Goal: Find contact information: Find contact information

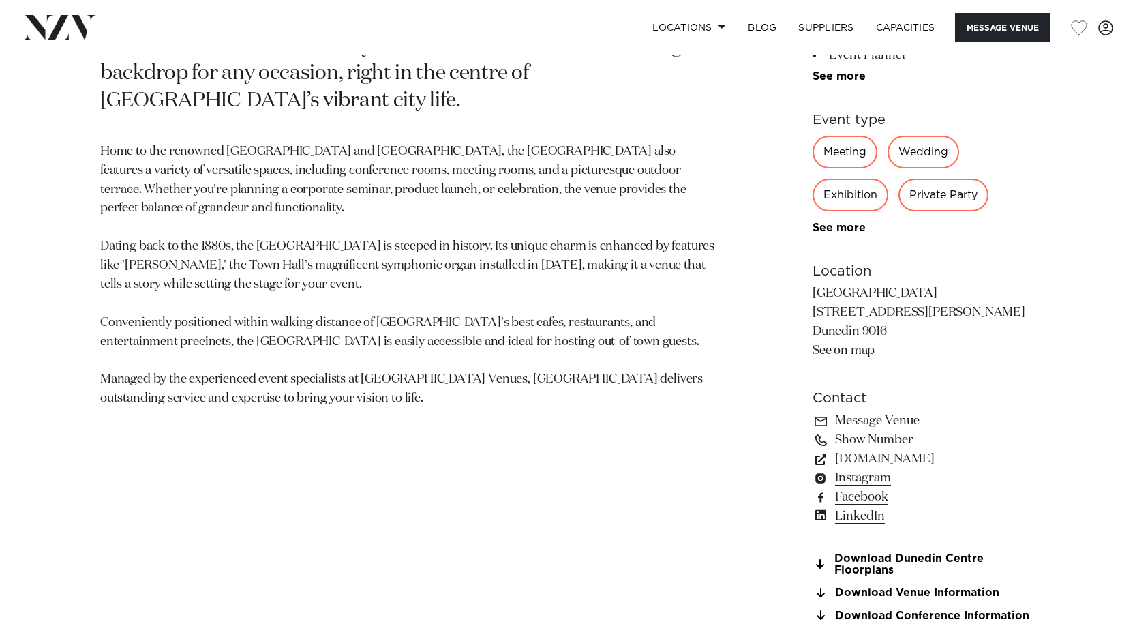
scroll to position [836, 0]
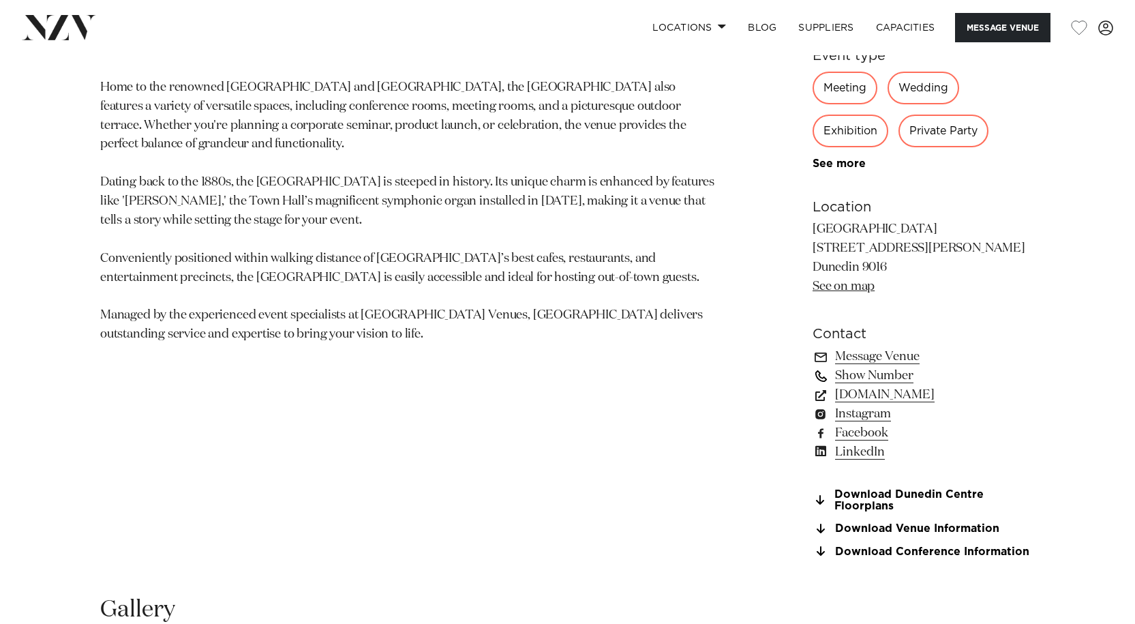
click at [878, 376] on link "Show Number" at bounding box center [924, 375] width 222 height 19
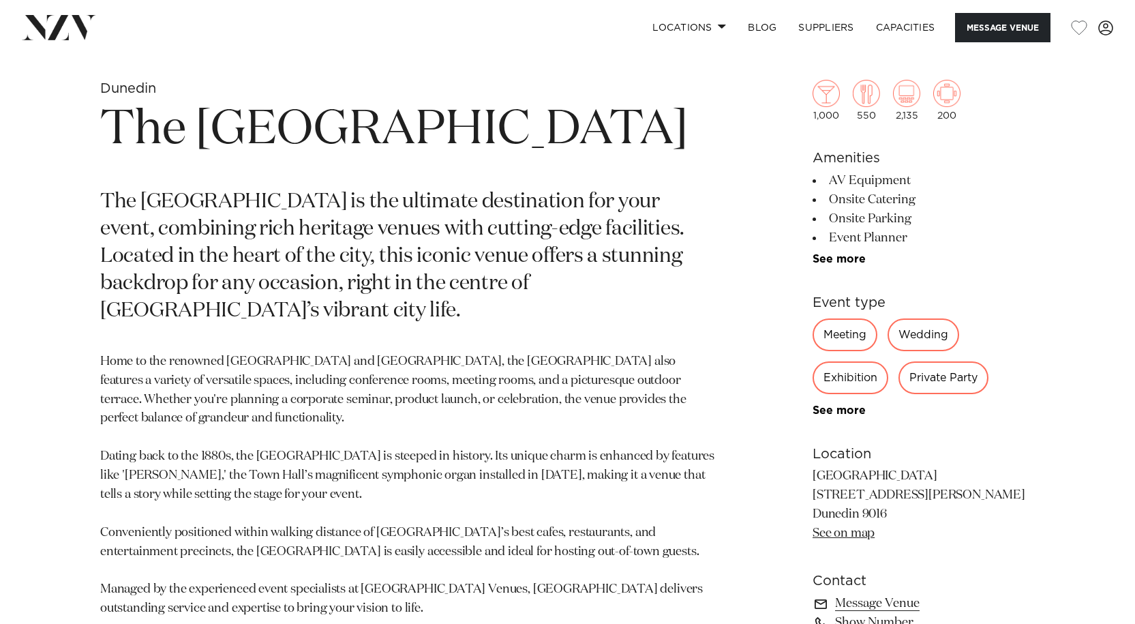
scroll to position [574, 0]
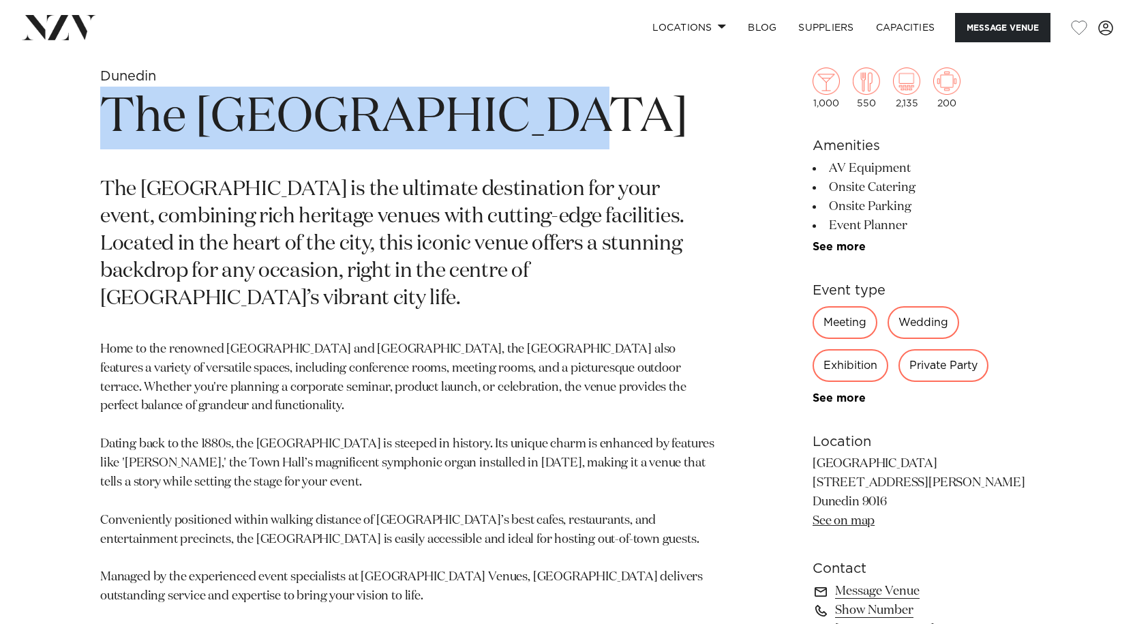
drag, startPoint x: 543, startPoint y: 116, endPoint x: 111, endPoint y: 120, distance: 432.3
click at [98, 116] on div "Dunedin The Dunedin Centre The Dunedin Centre is the ultimate destination for y…" at bounding box center [567, 452] width 1113 height 768
copy h1 "The [GEOGRAPHIC_DATA]"
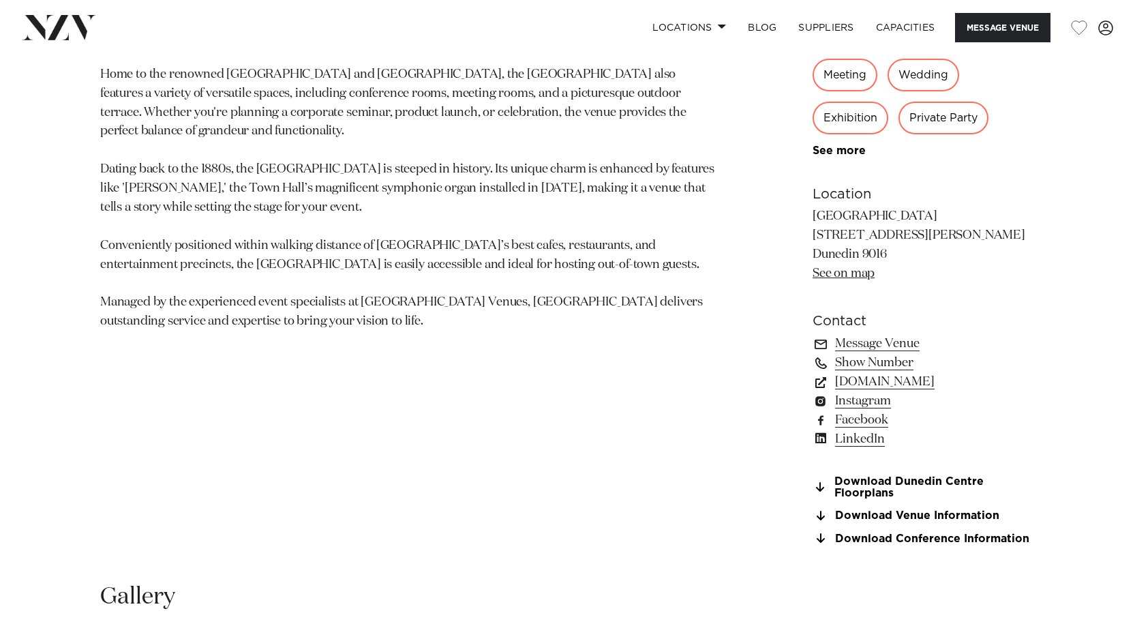
scroll to position [862, 0]
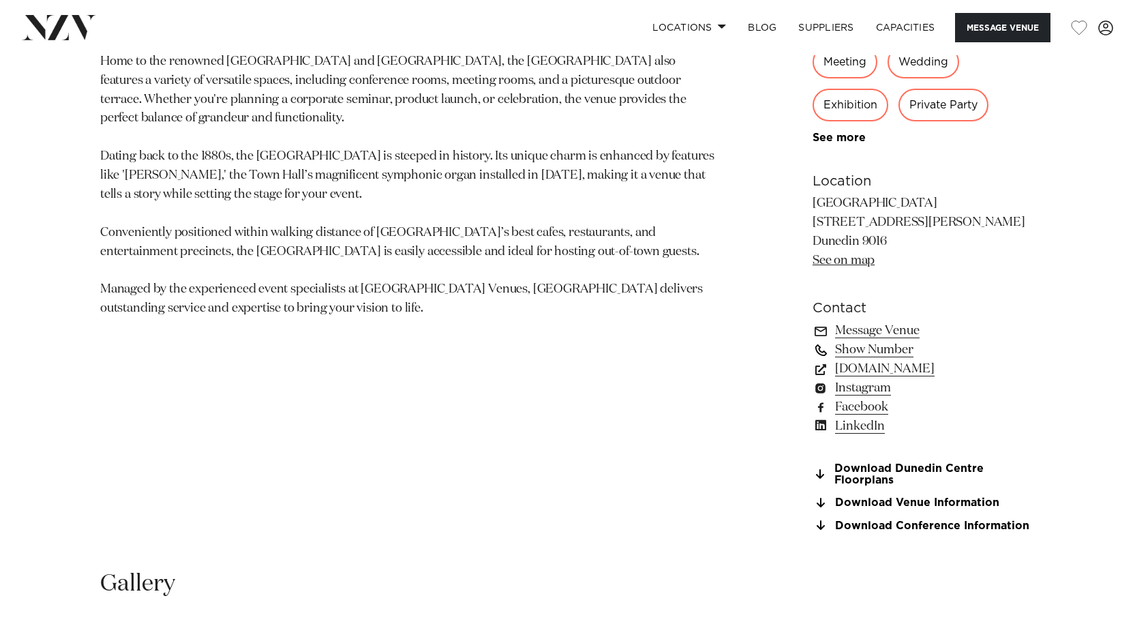
click at [882, 353] on link "Show Number" at bounding box center [924, 349] width 222 height 19
click at [855, 408] on link "Facebook" at bounding box center [924, 407] width 222 height 19
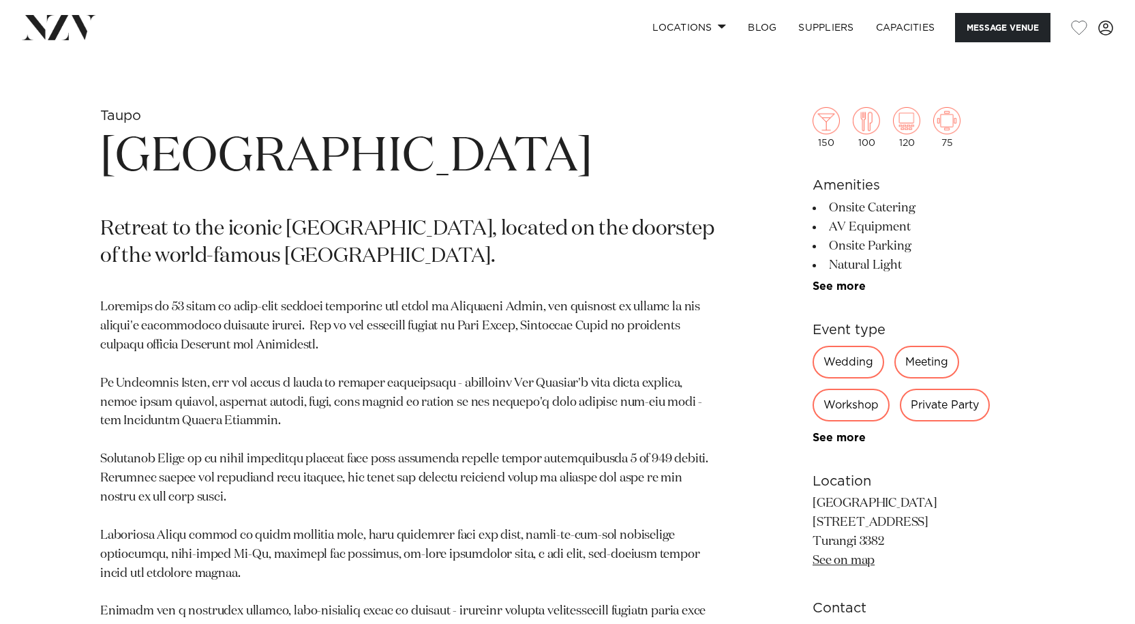
scroll to position [514, 0]
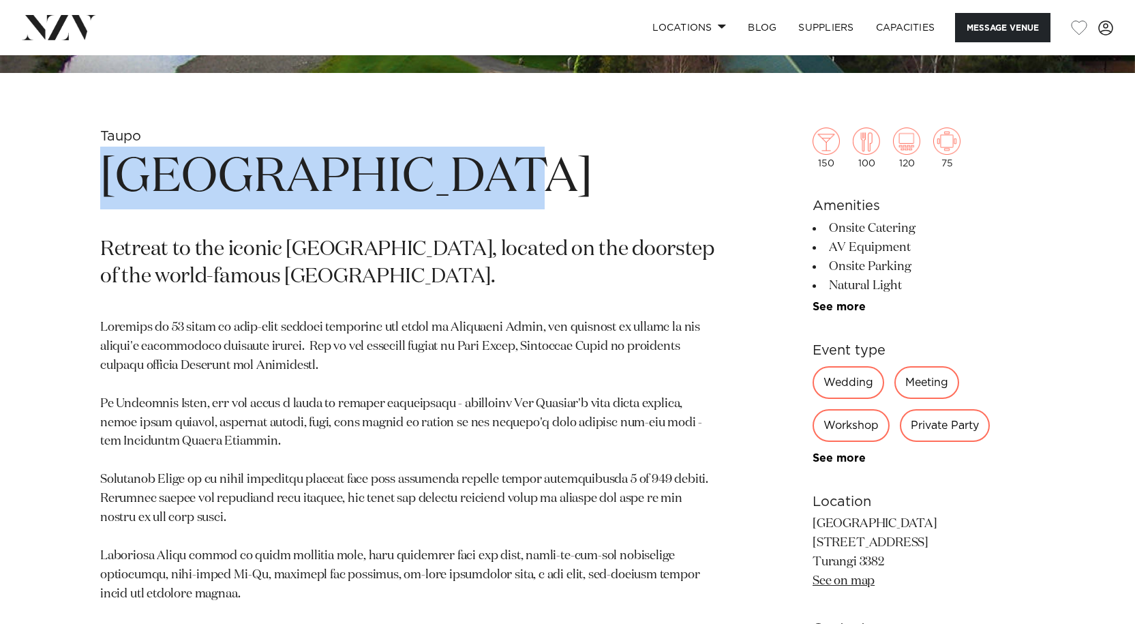
drag, startPoint x: 469, startPoint y: 178, endPoint x: 121, endPoint y: 176, distance: 348.4
click at [111, 172] on h1 "Tongariro Lodge" at bounding box center [408, 178] width 616 height 63
copy h1 "Tongariro Lodge"
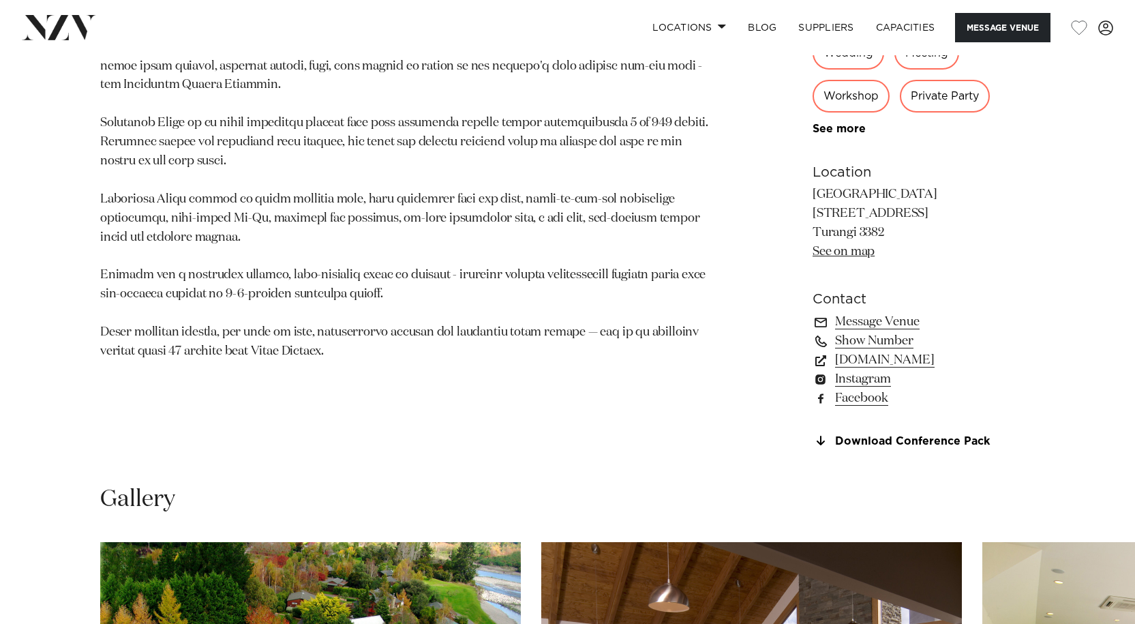
scroll to position [875, 0]
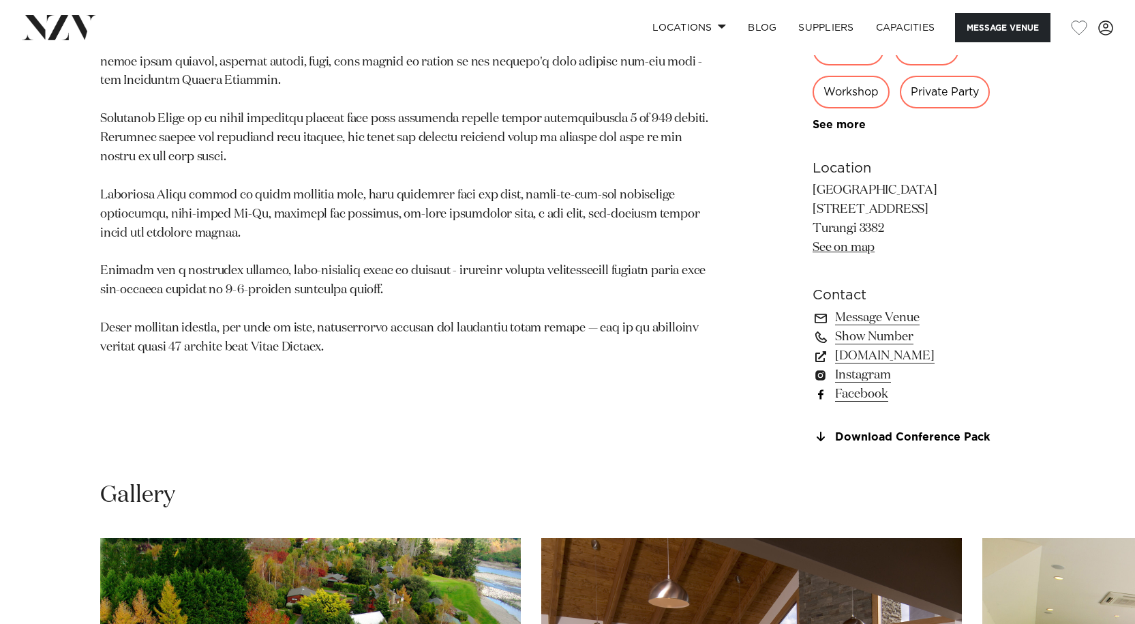
click at [873, 393] on link "Facebook" at bounding box center [924, 394] width 222 height 19
